Goal: Obtain resource: Obtain resource

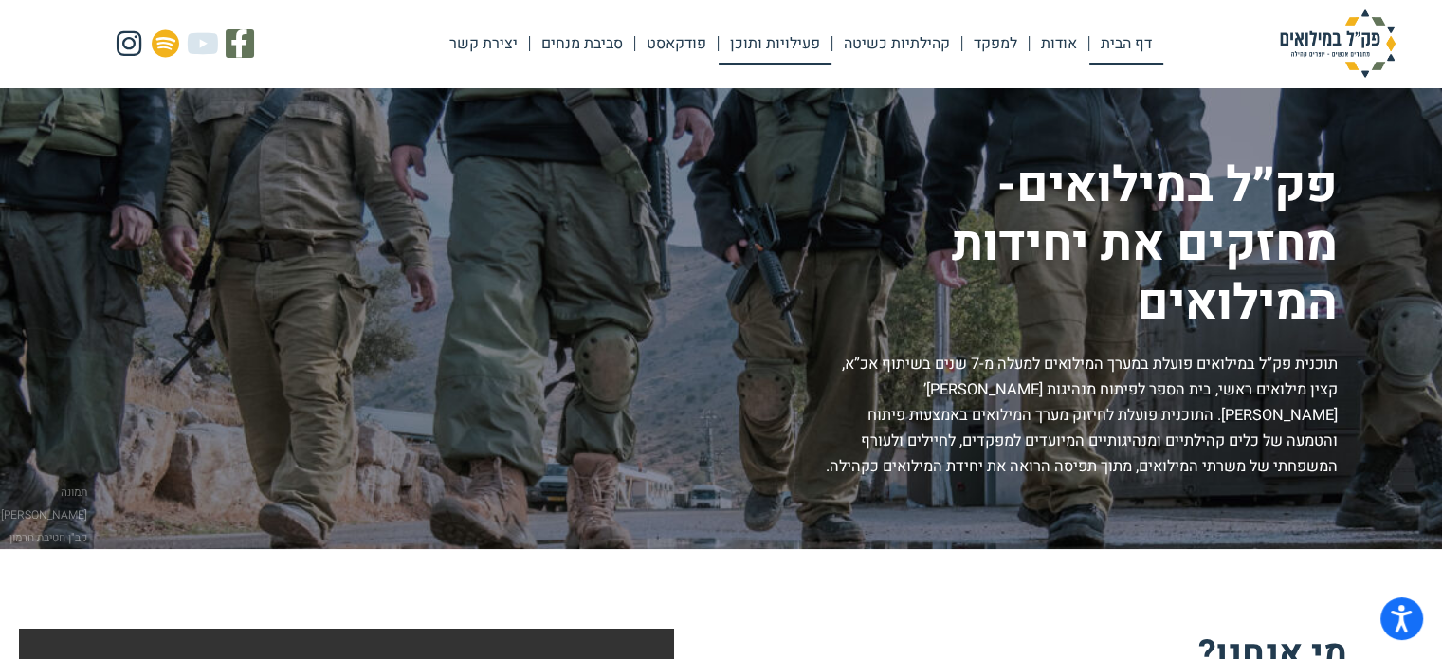
click at [792, 49] on link "פעילויות ותוכן" at bounding box center [775, 44] width 113 height 44
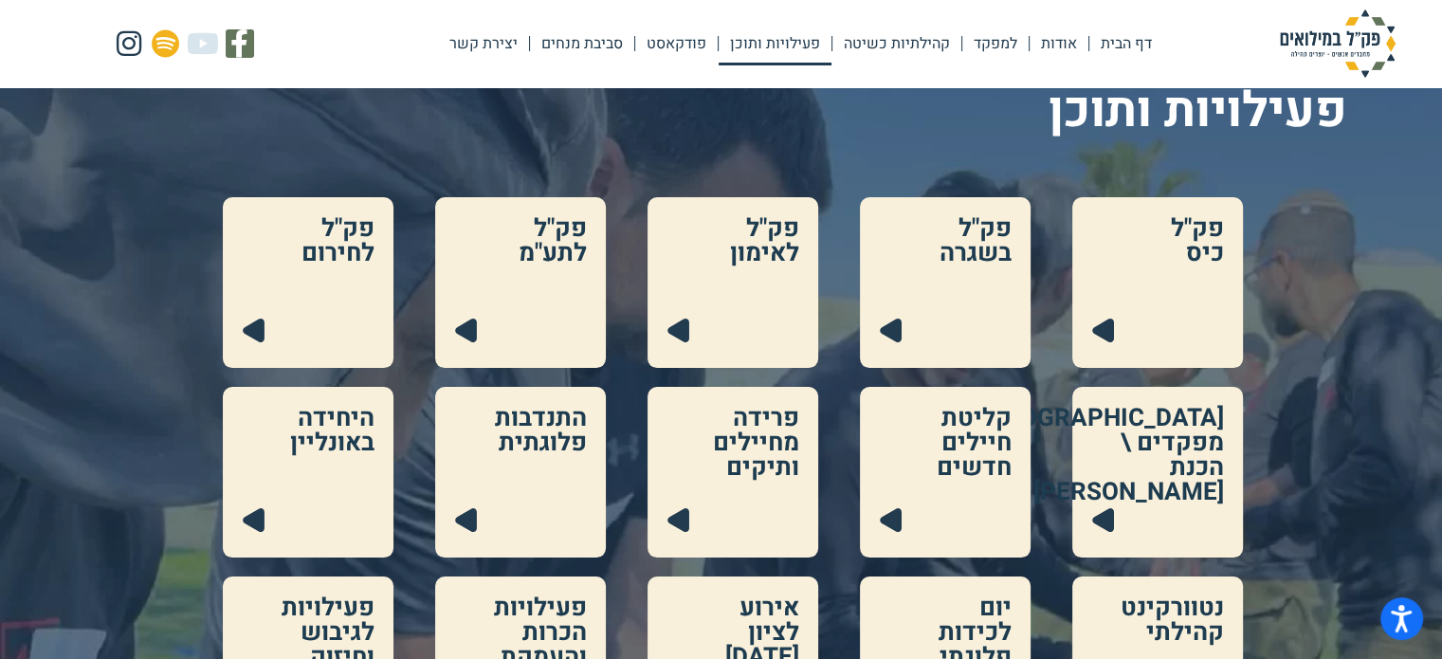
scroll to position [190, 0]
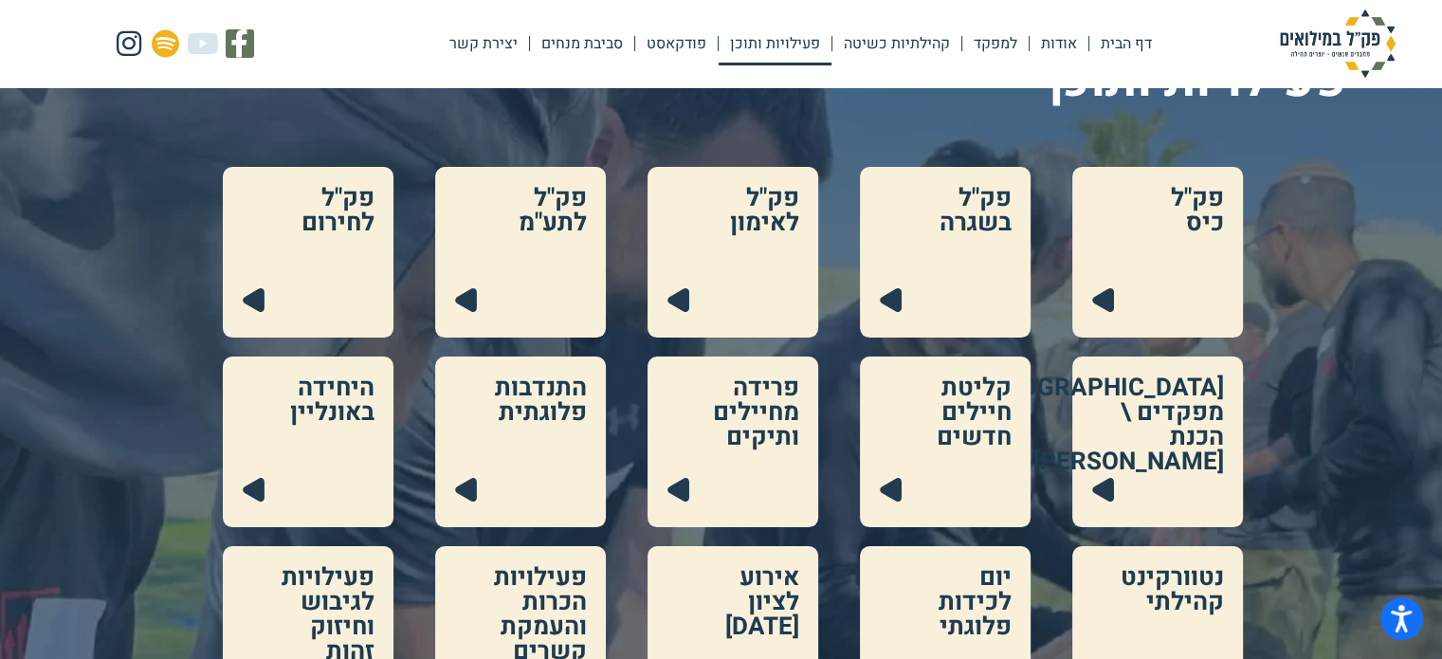
click at [569, 239] on link at bounding box center [520, 252] width 171 height 171
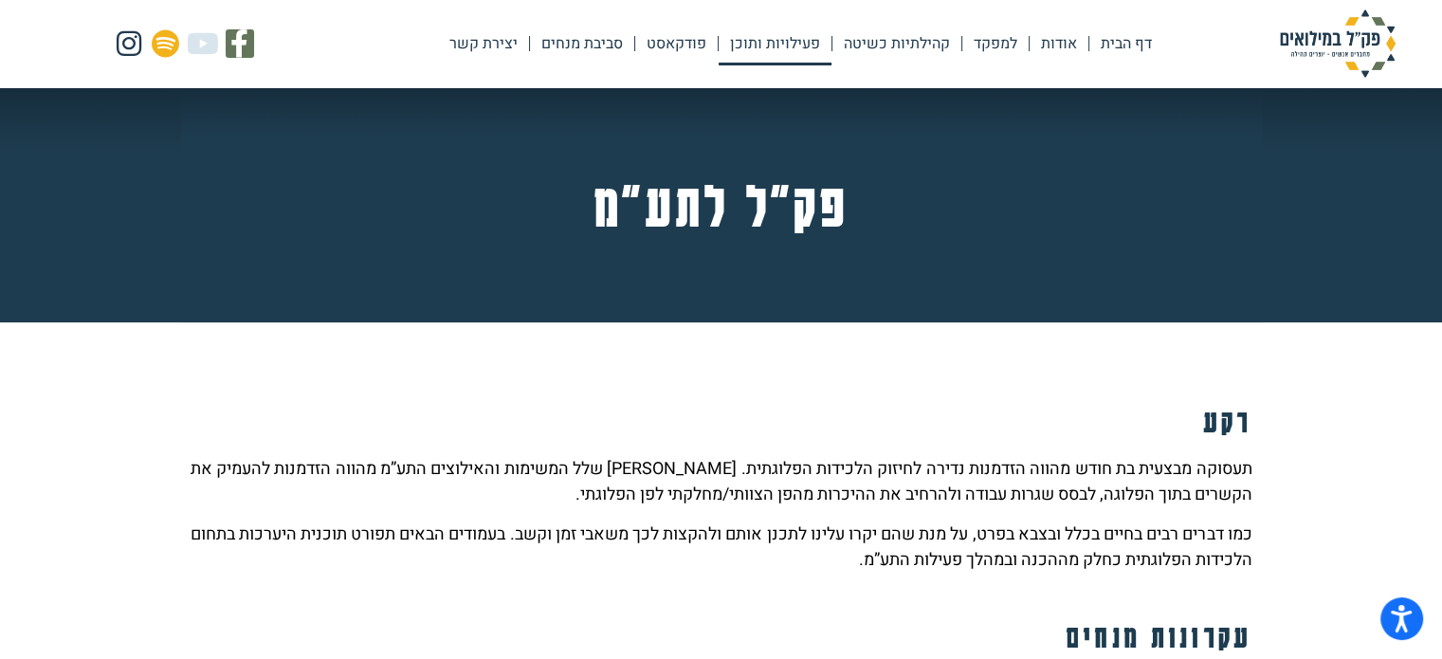
click at [768, 51] on link "פעילויות ותוכן" at bounding box center [775, 44] width 113 height 44
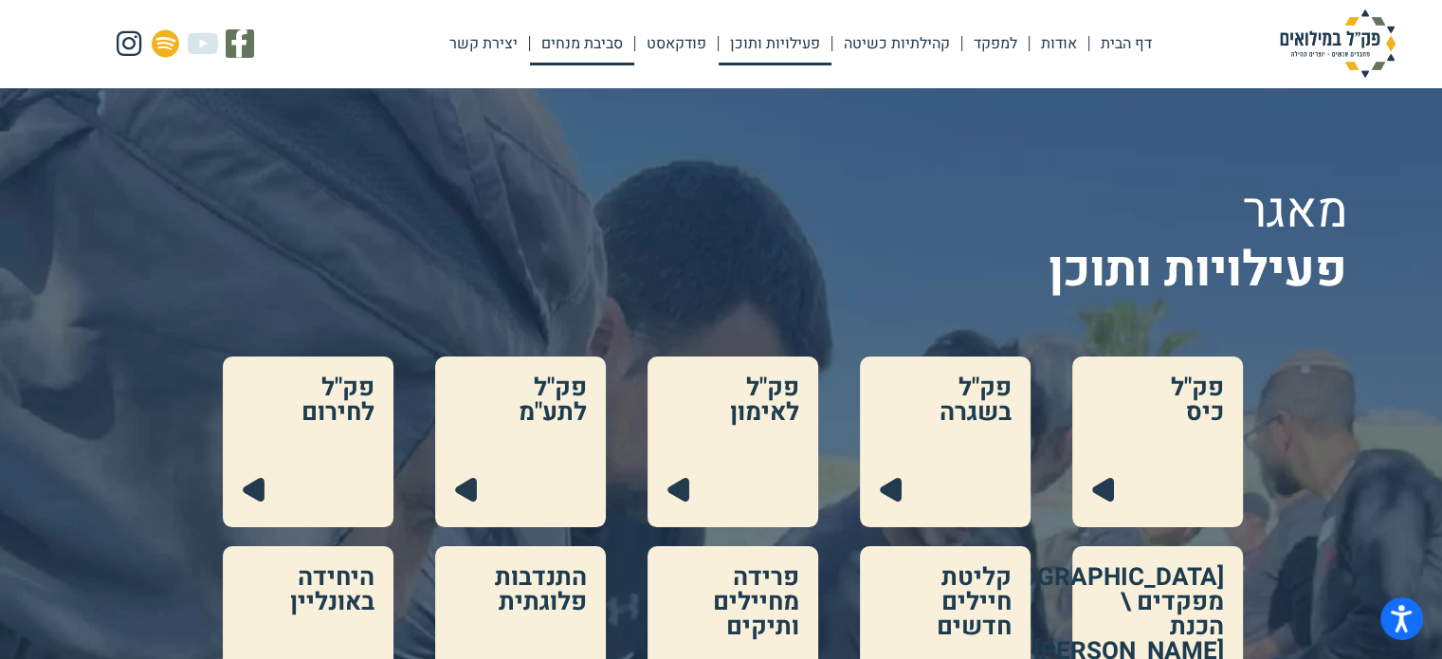
click at [566, 45] on link "סביבת מנחים" at bounding box center [582, 44] width 104 height 44
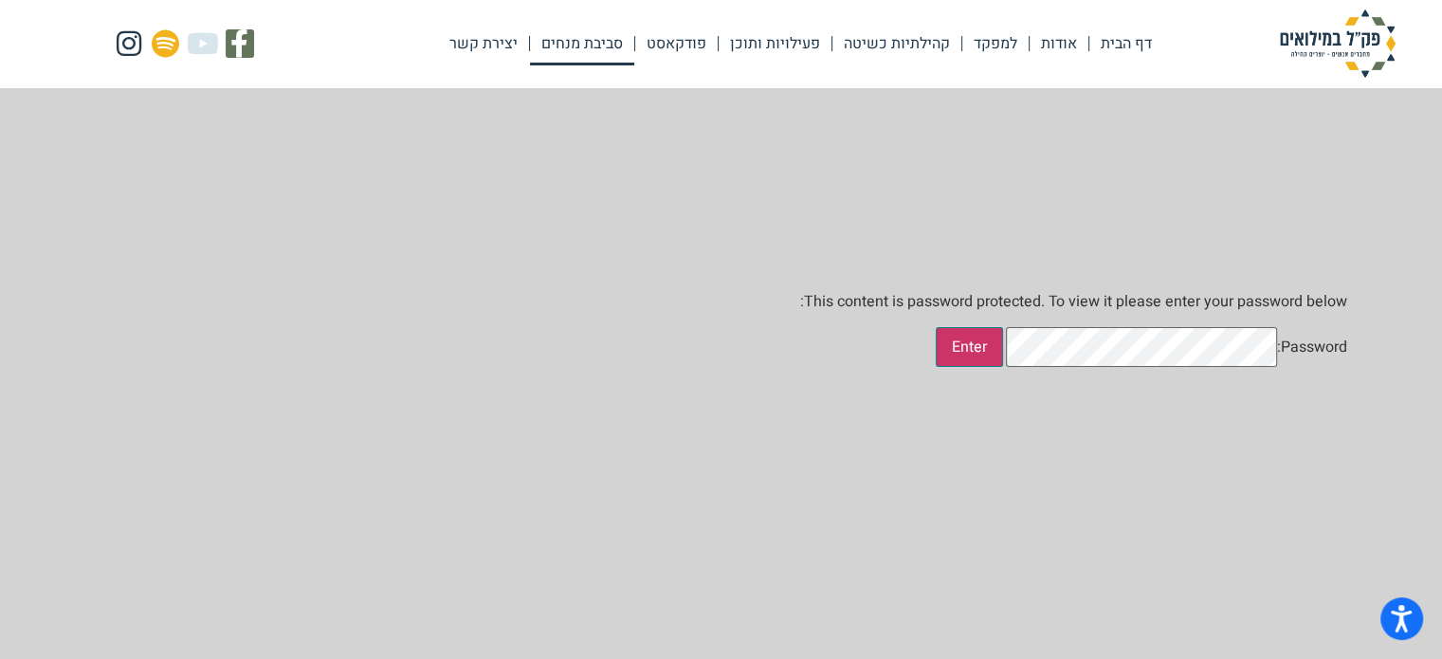
click at [1003, 367] on input "Enter" at bounding box center [969, 347] width 67 height 40
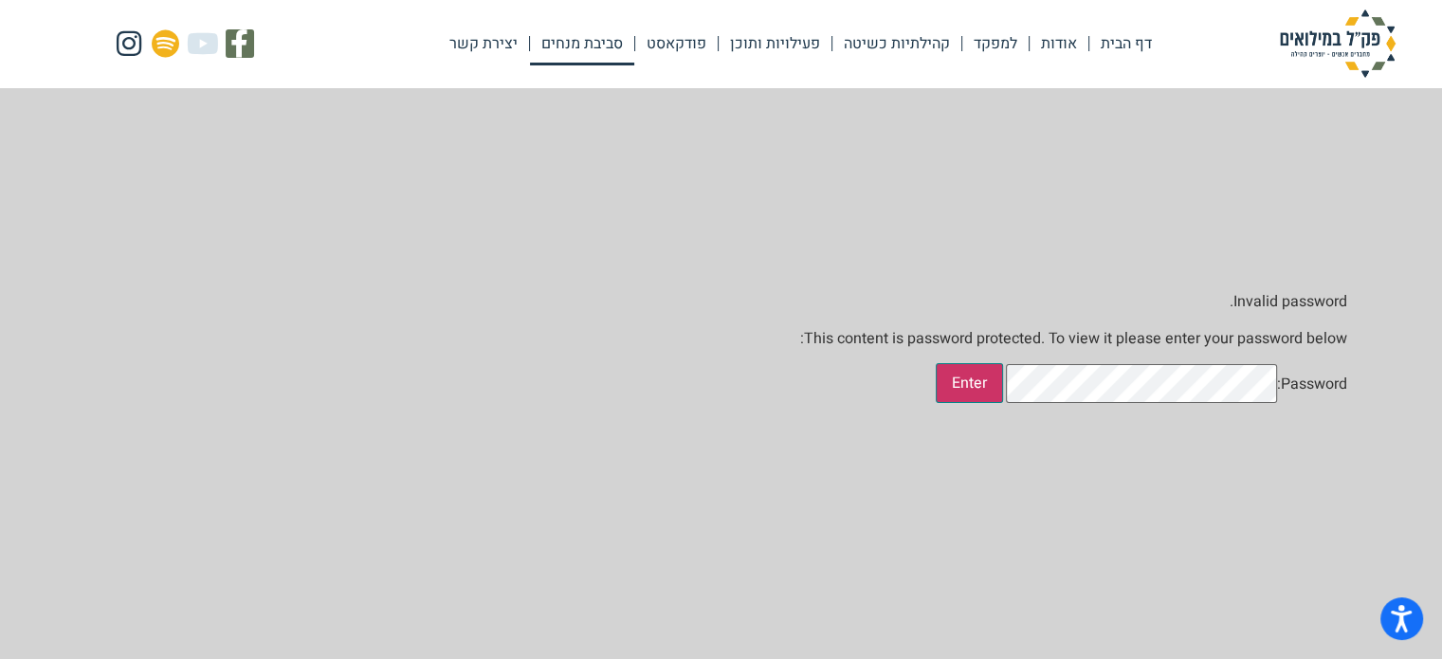
click at [1003, 403] on input "Enter" at bounding box center [969, 383] width 67 height 40
click at [1003, 391] on input "Enter" at bounding box center [969, 383] width 67 height 40
click at [1003, 403] on input "Enter" at bounding box center [969, 383] width 67 height 40
click at [1051, 42] on link "אודות" at bounding box center [1058, 44] width 59 height 44
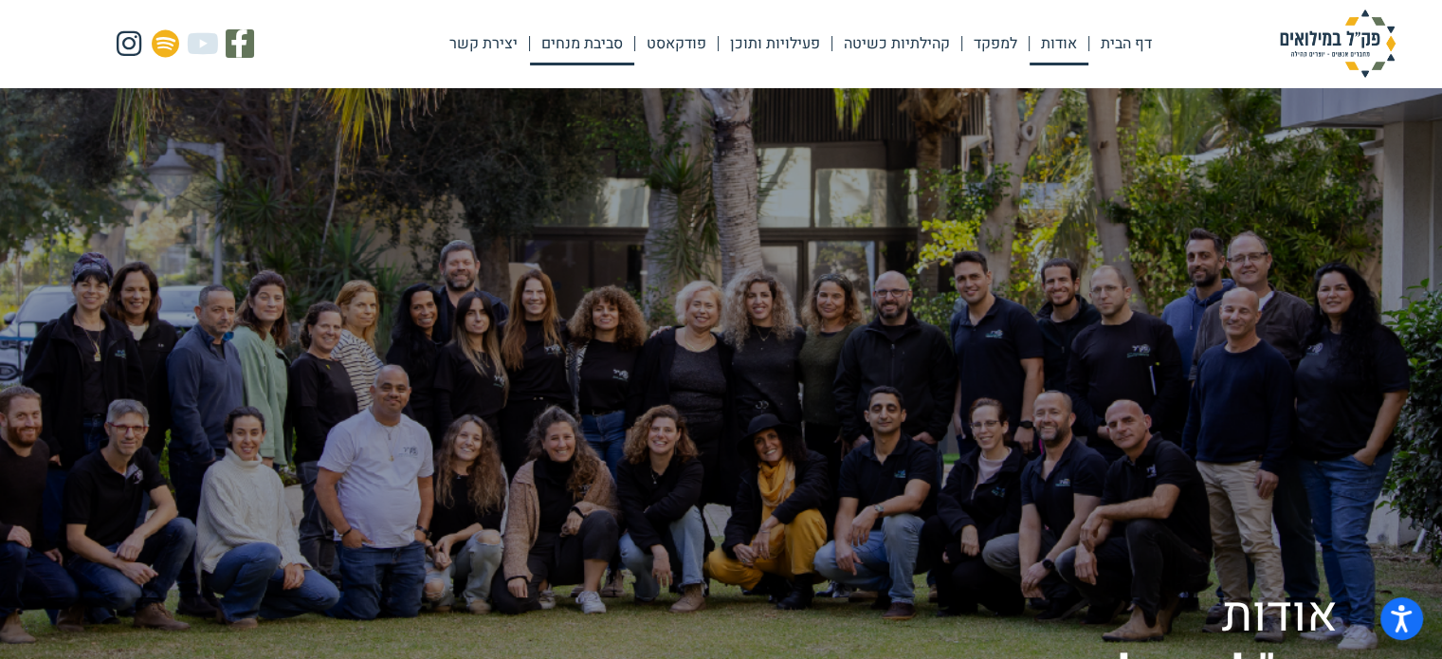
click at [605, 42] on link "סביבת מנחים" at bounding box center [582, 44] width 104 height 44
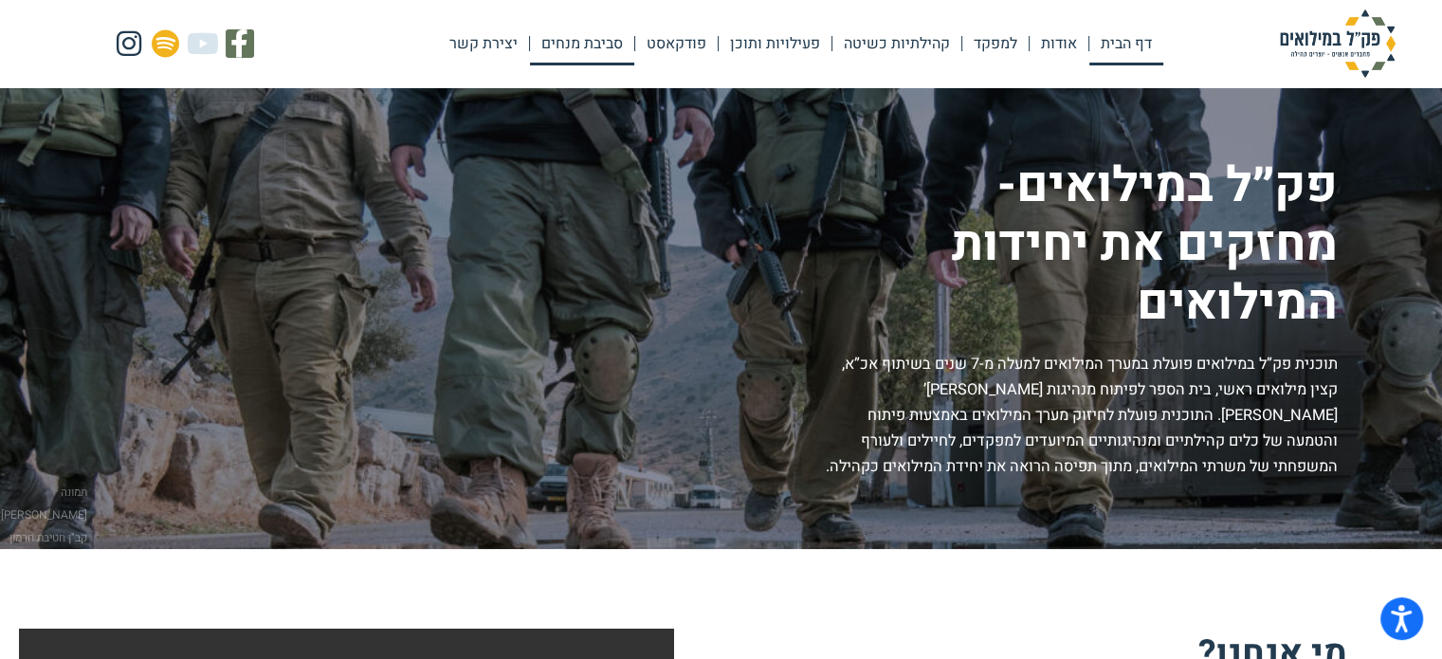
click at [594, 45] on link "סביבת מנחים" at bounding box center [582, 44] width 104 height 44
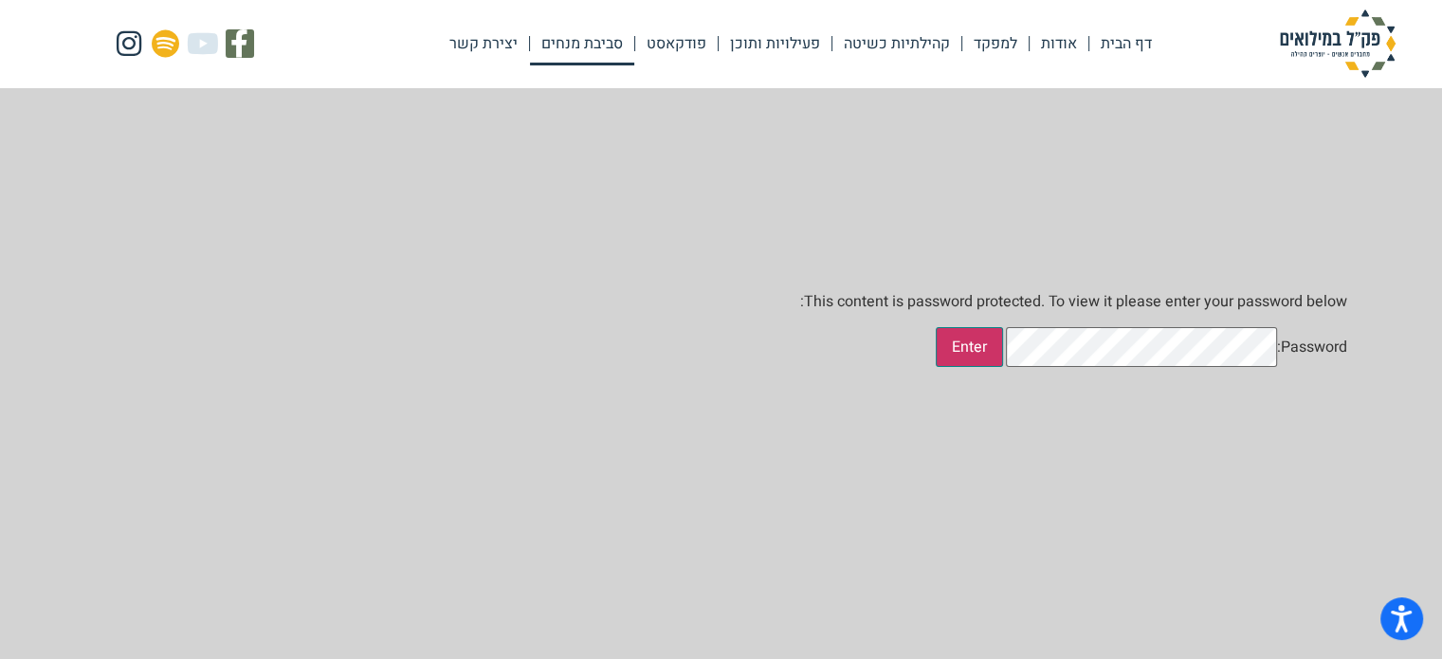
click at [1003, 367] on input "Enter" at bounding box center [969, 347] width 67 height 40
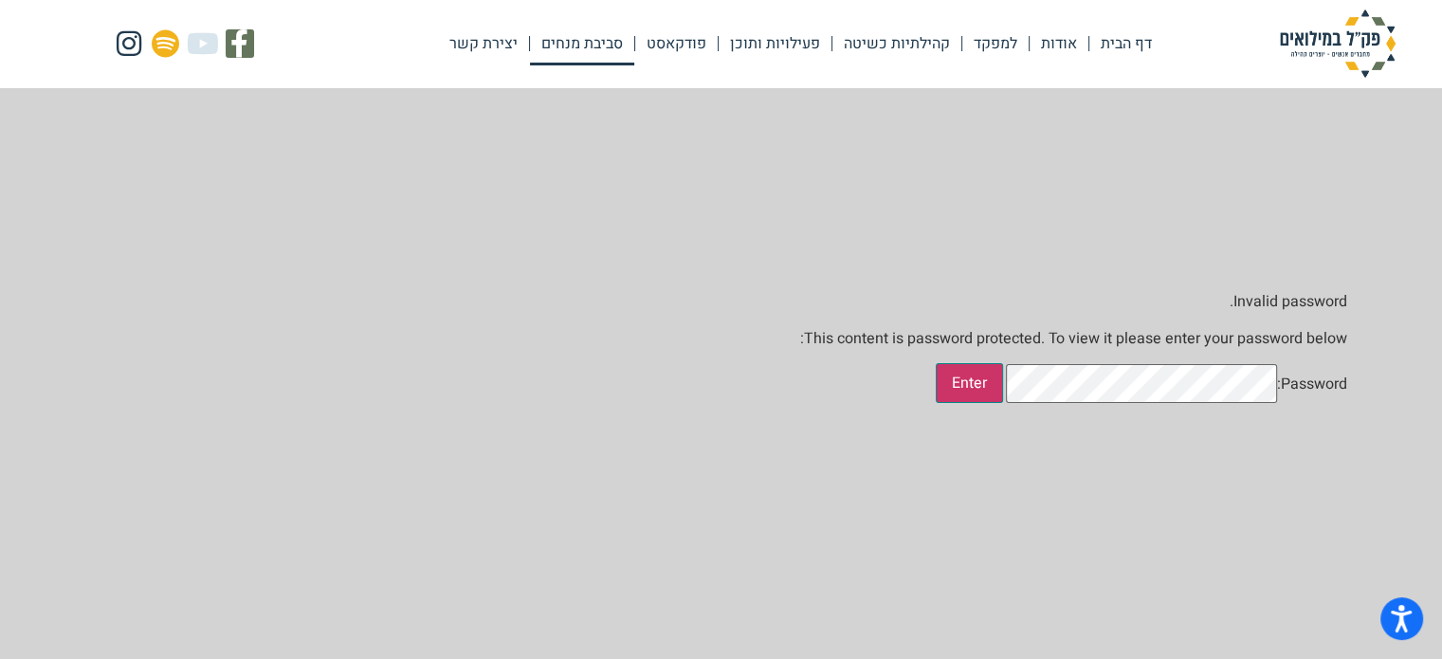
click at [1003, 396] on input "Enter" at bounding box center [969, 383] width 67 height 40
click at [1003, 403] on input "Enter" at bounding box center [969, 383] width 67 height 40
